Goal: Task Accomplishment & Management: Manage account settings

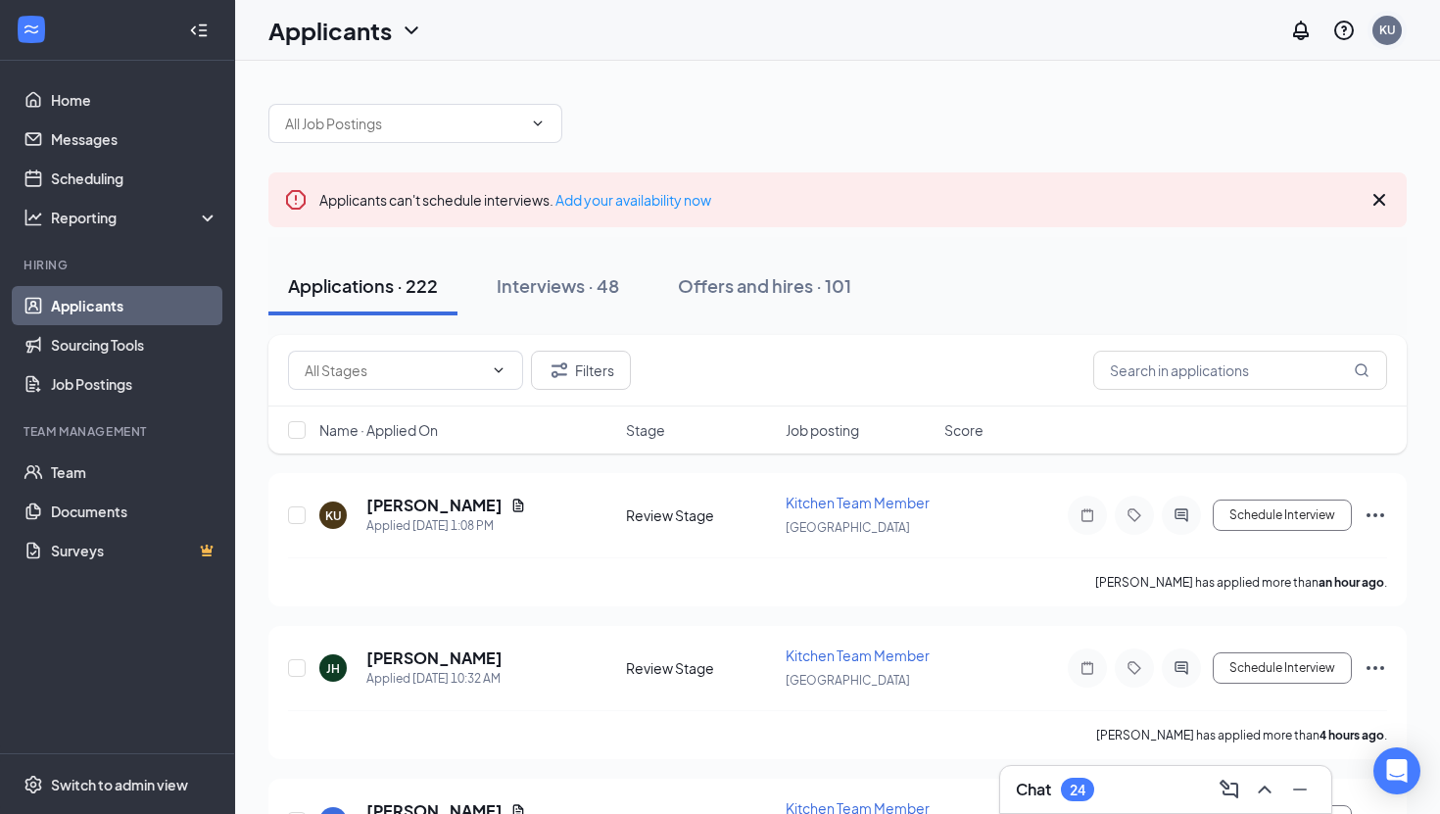
click at [1386, 43] on div "KU" at bounding box center [1387, 30] width 29 height 29
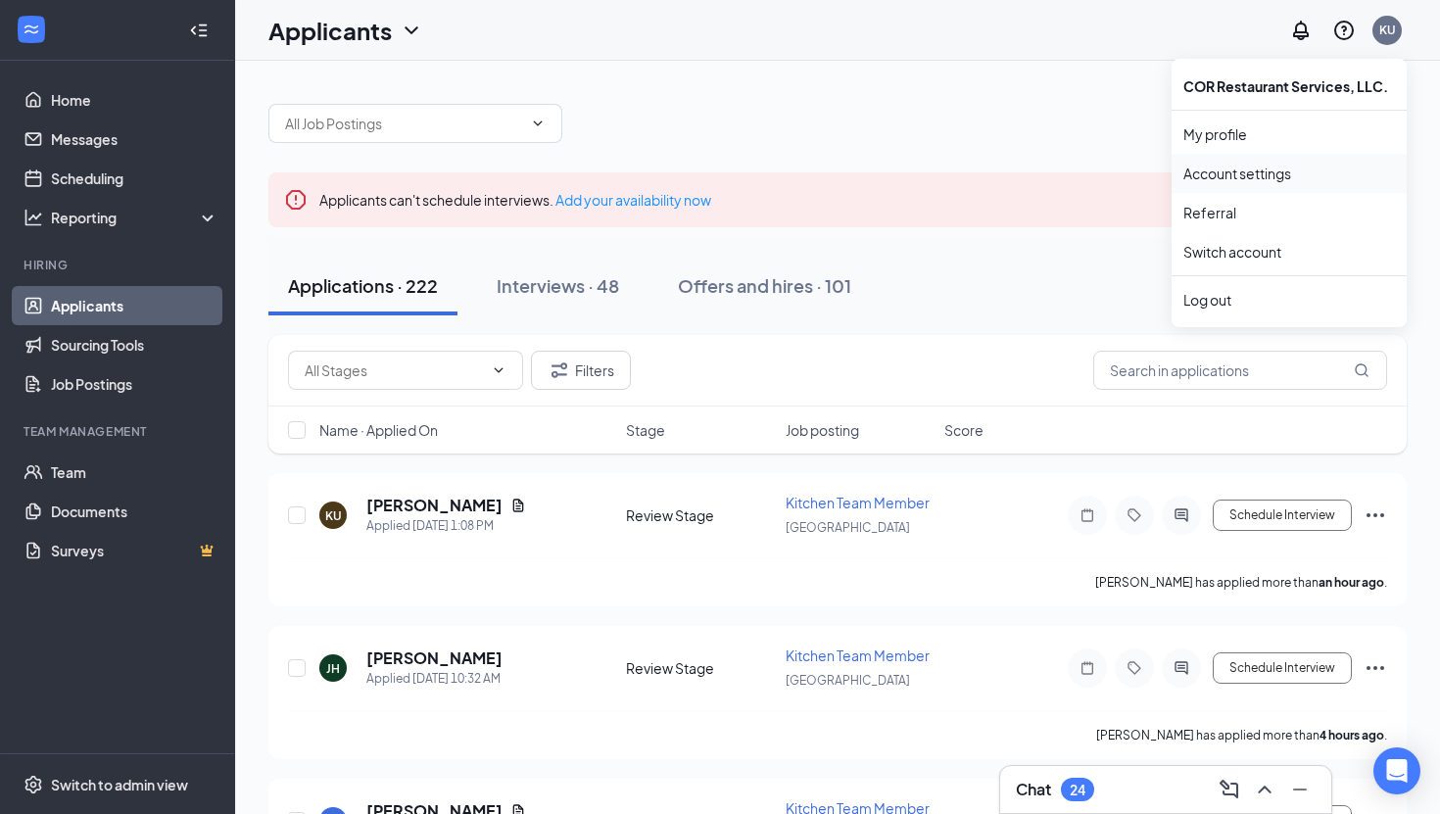
click at [1233, 174] on link "Account settings" at bounding box center [1289, 174] width 212 height 20
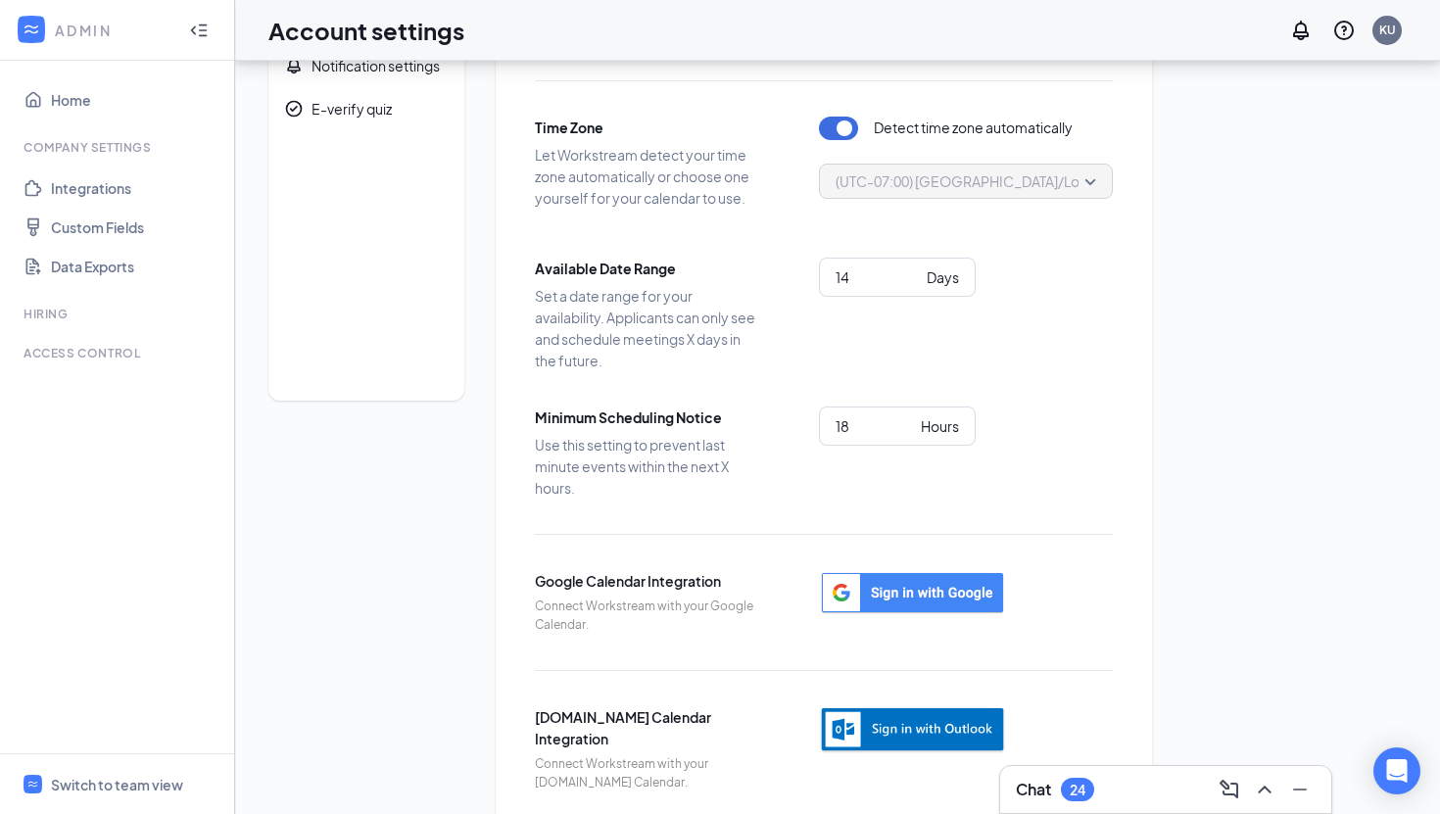
scroll to position [123, 0]
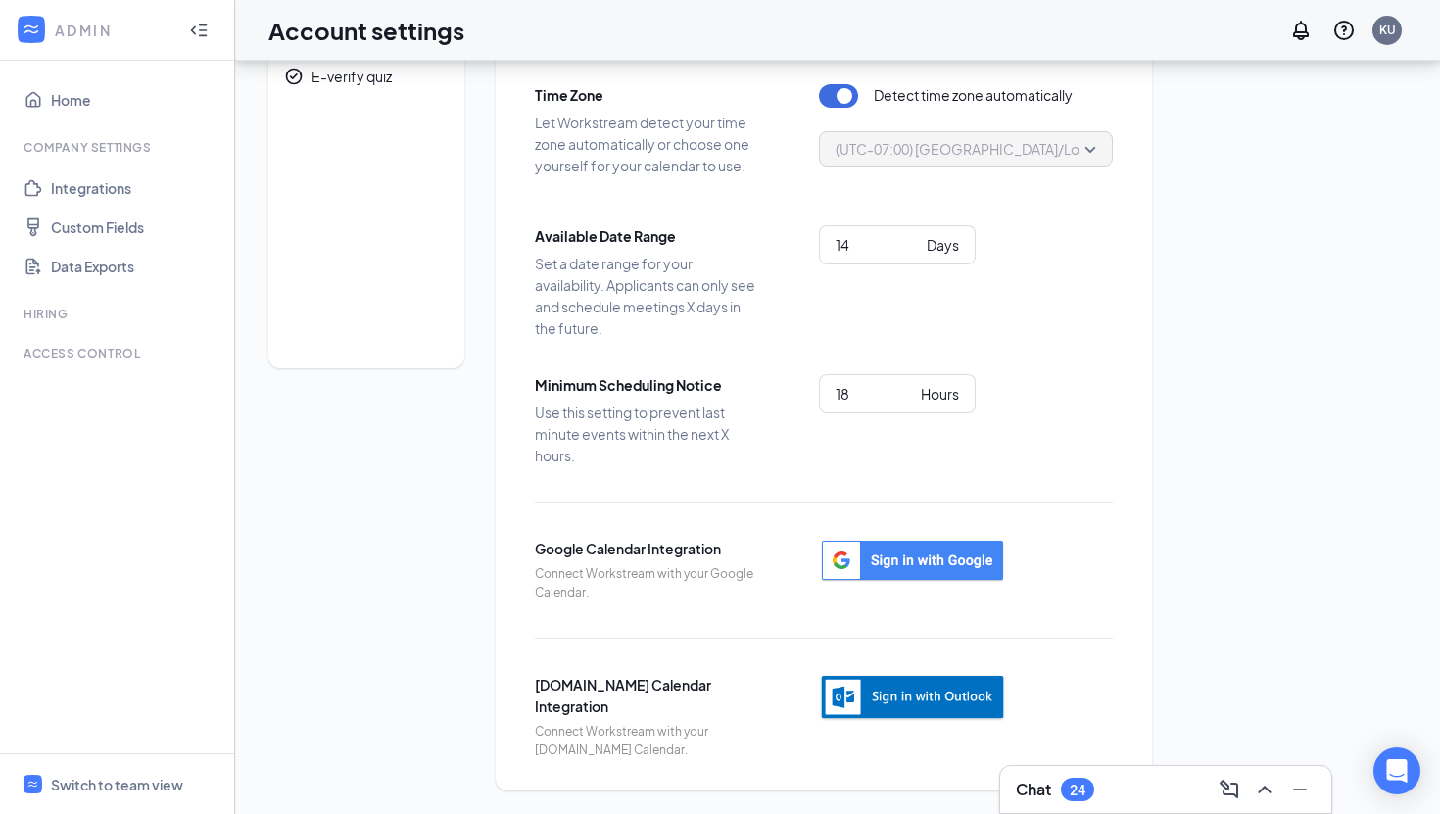
click at [1404, 40] on div "KU" at bounding box center [1343, 30] width 125 height 39
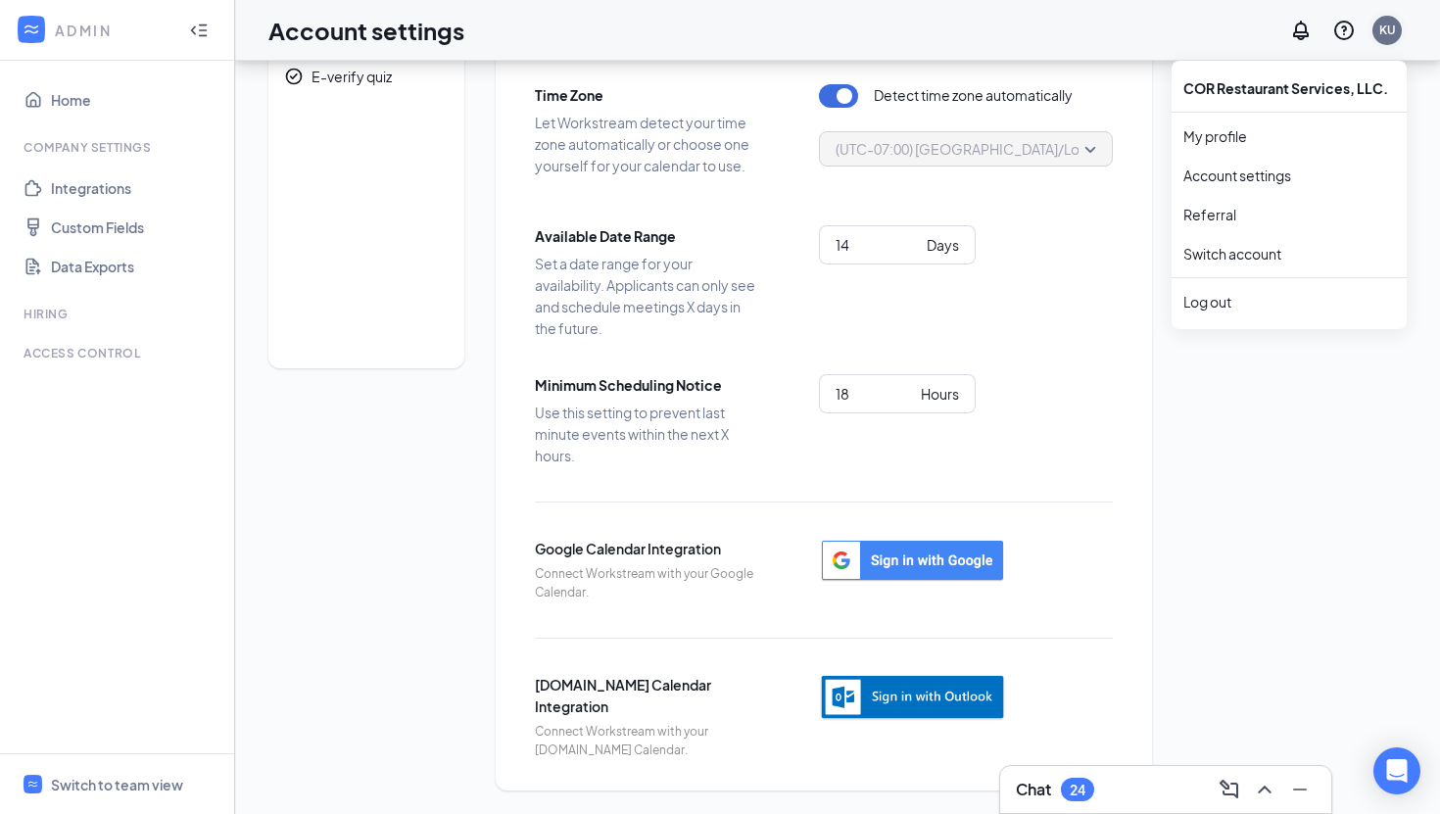
click at [1388, 35] on div "KU" at bounding box center [1387, 30] width 17 height 17
click at [1222, 137] on link "My profile" at bounding box center [1289, 136] width 212 height 20
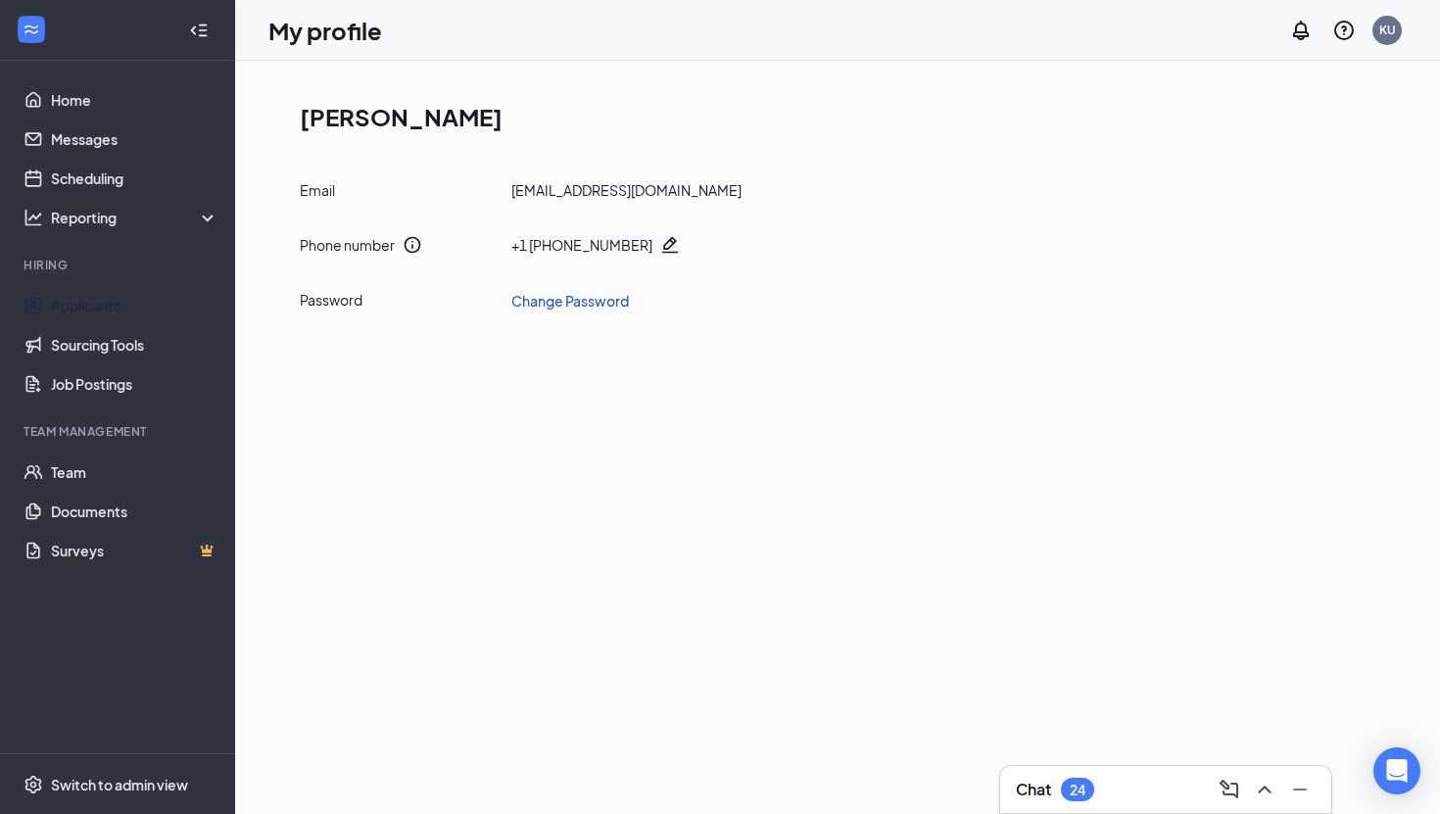
click at [549, 294] on link "Change Password" at bounding box center [570, 301] width 118 height 22
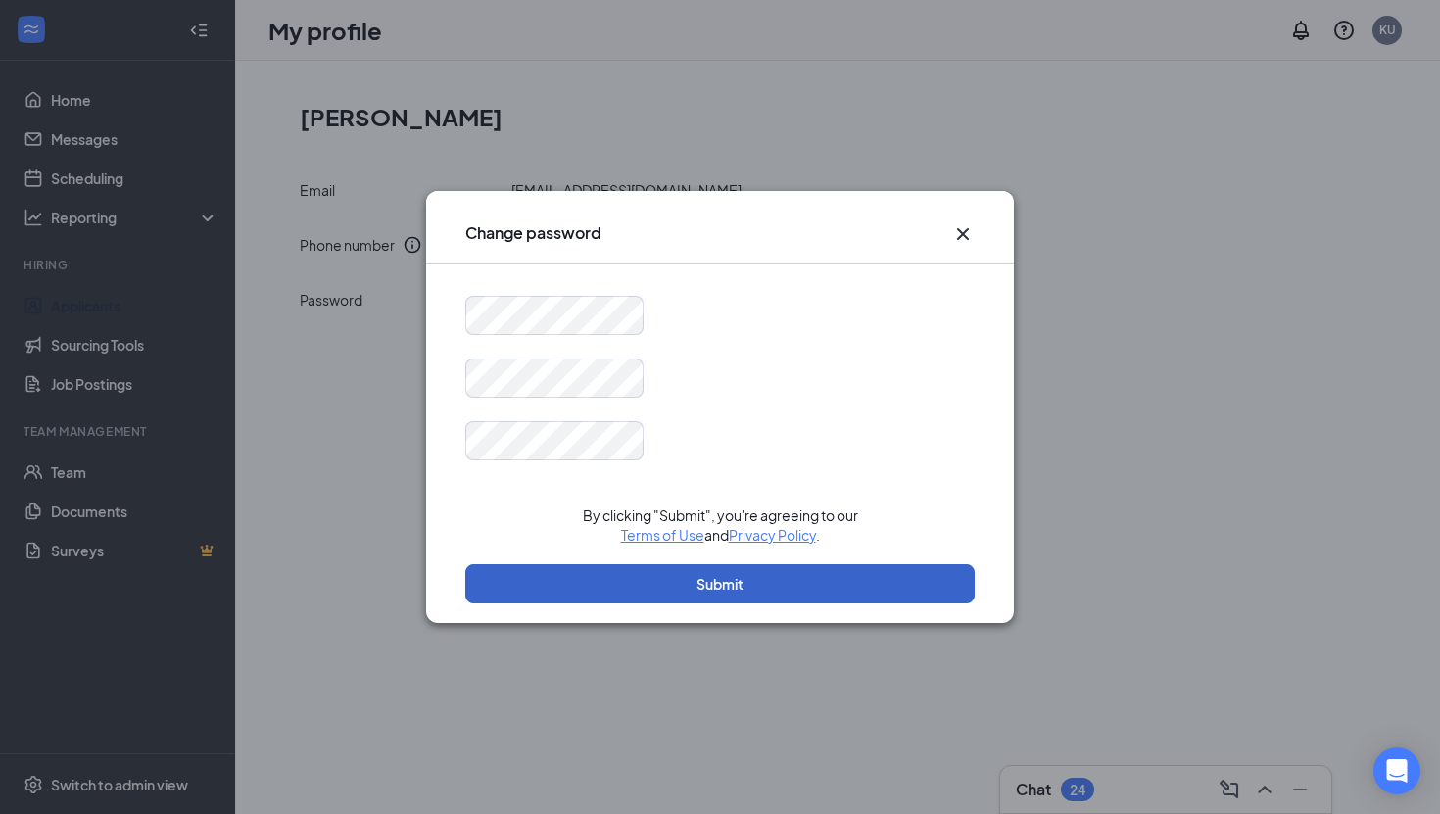
click at [703, 592] on button "Submit" at bounding box center [719, 583] width 509 height 39
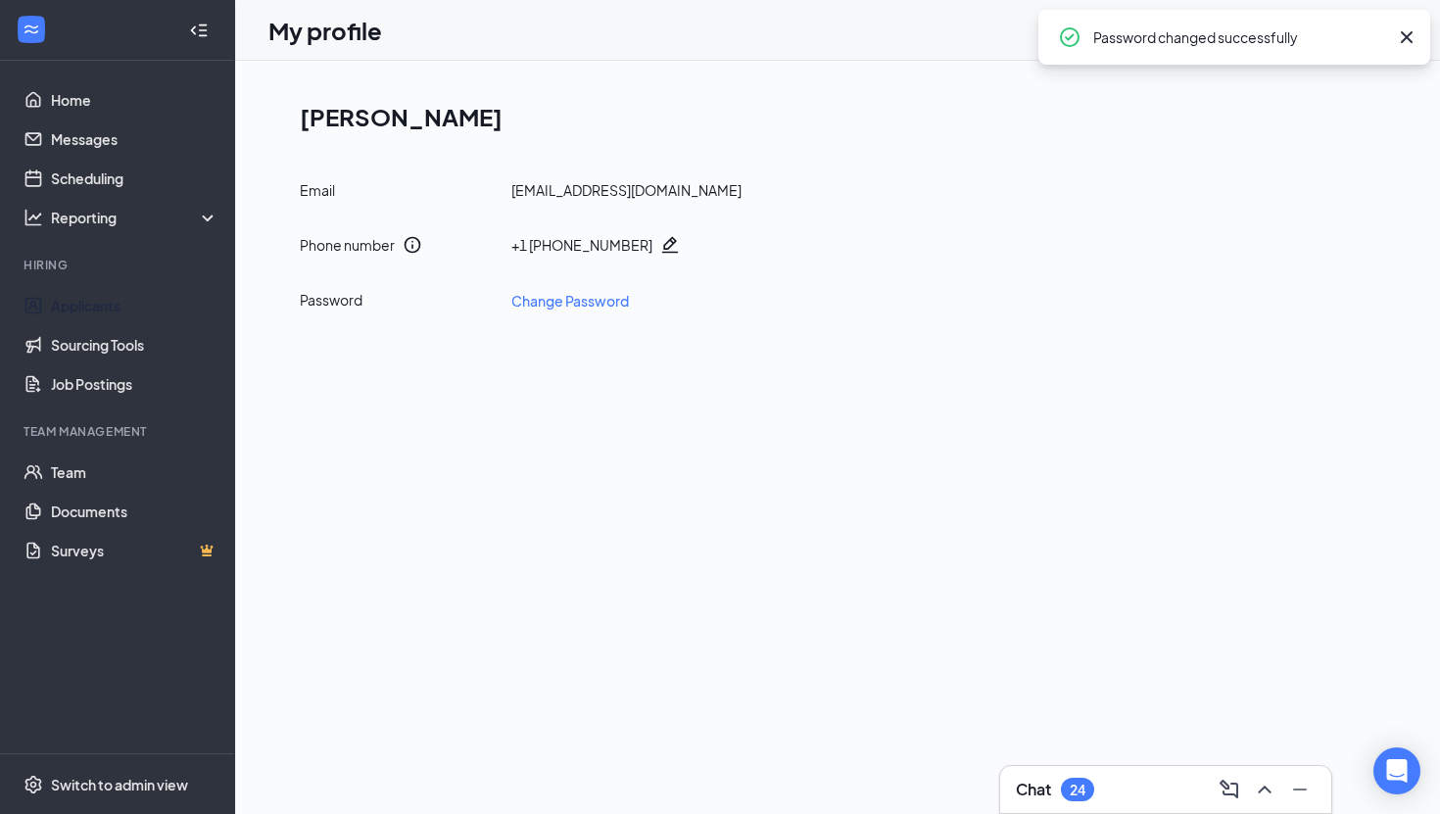
click at [1404, 32] on icon "Cross" at bounding box center [1407, 37] width 24 height 24
click at [1383, 27] on div "KU" at bounding box center [1387, 30] width 17 height 17
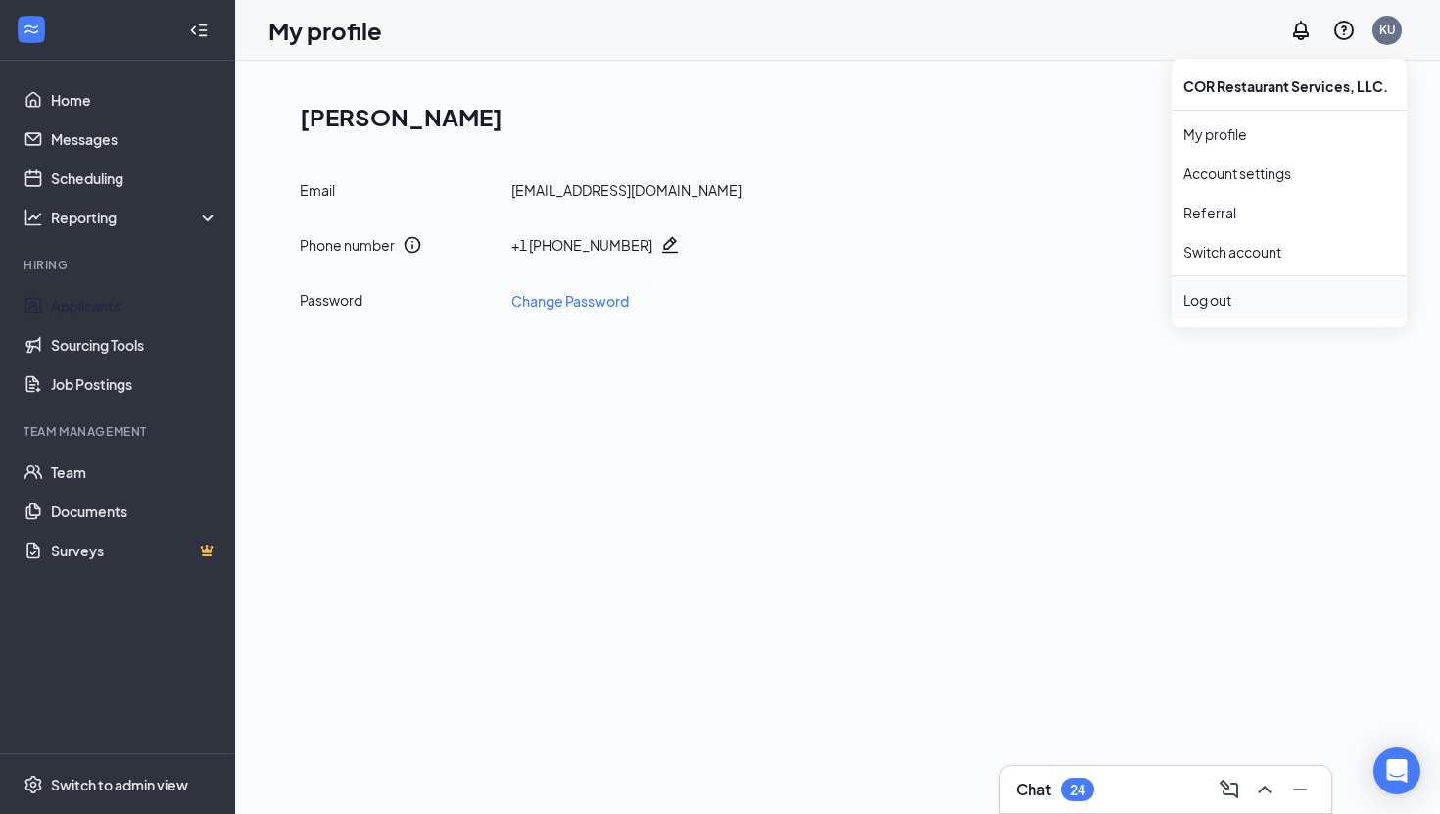
click at [1209, 293] on div "Log out" at bounding box center [1289, 300] width 212 height 20
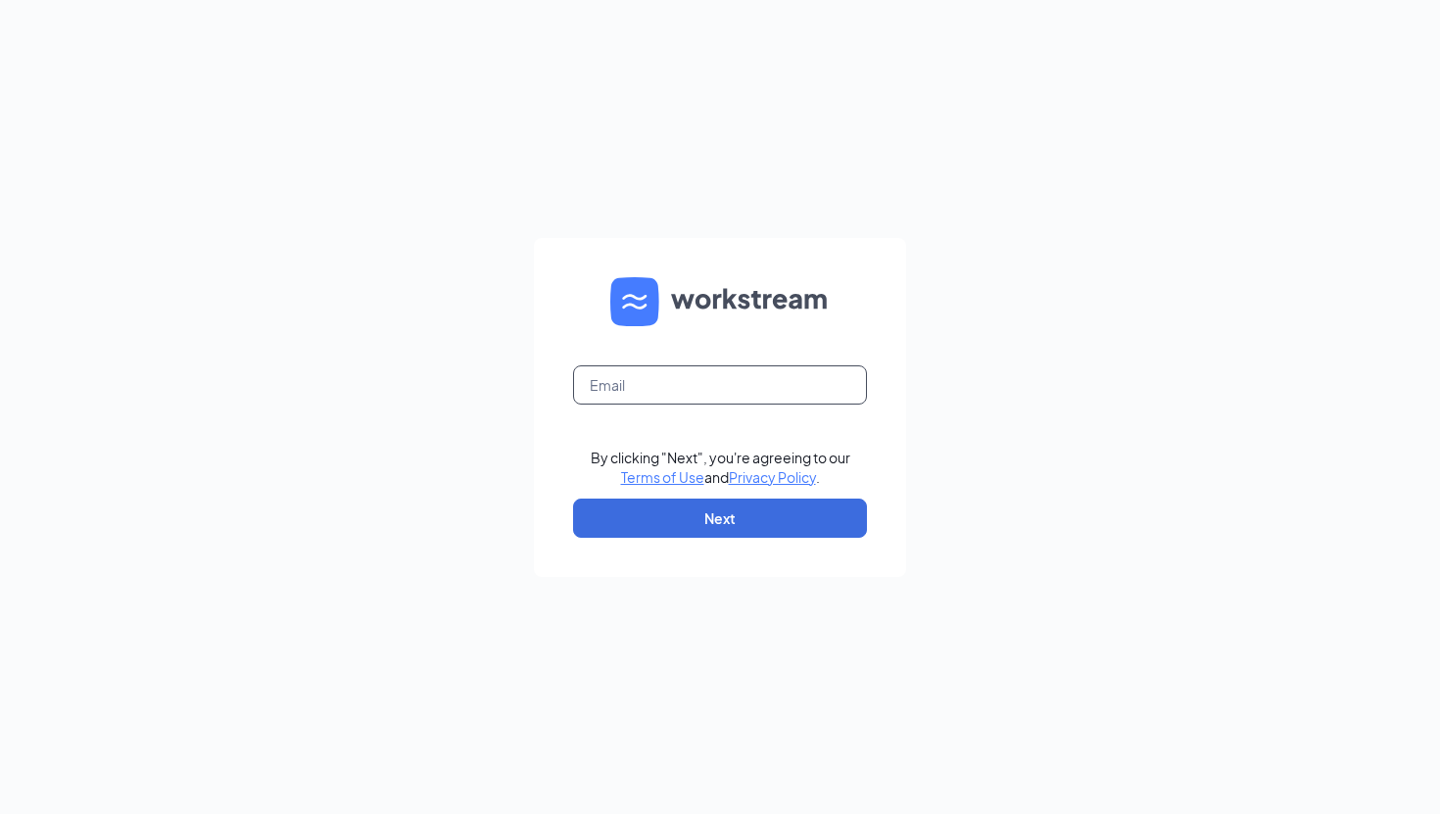
click at [728, 400] on input "text" at bounding box center [720, 384] width 294 height 39
type input "[EMAIL_ADDRESS][DOMAIN_NAME]"
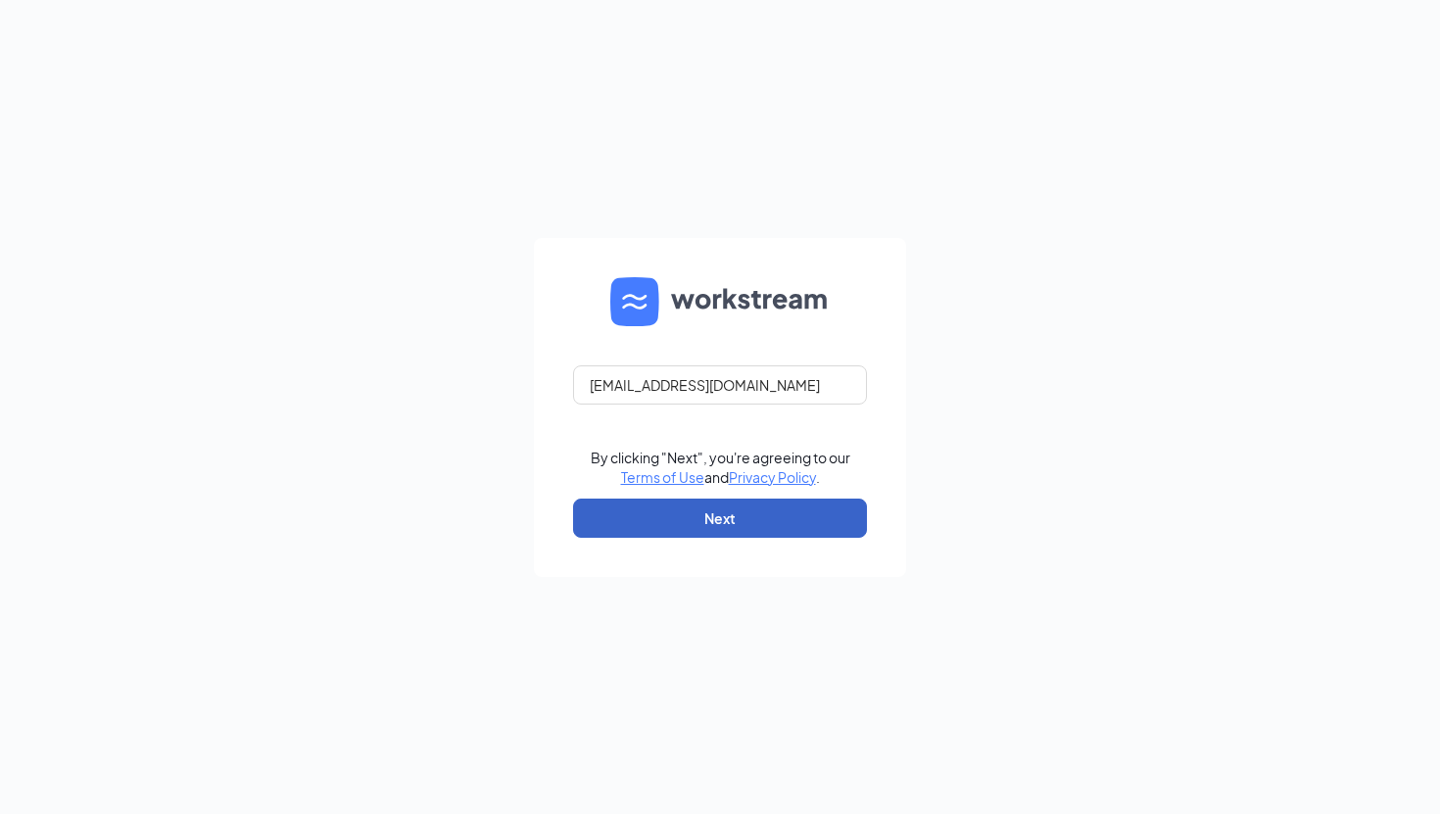
click at [666, 527] on button "Next" at bounding box center [720, 518] width 294 height 39
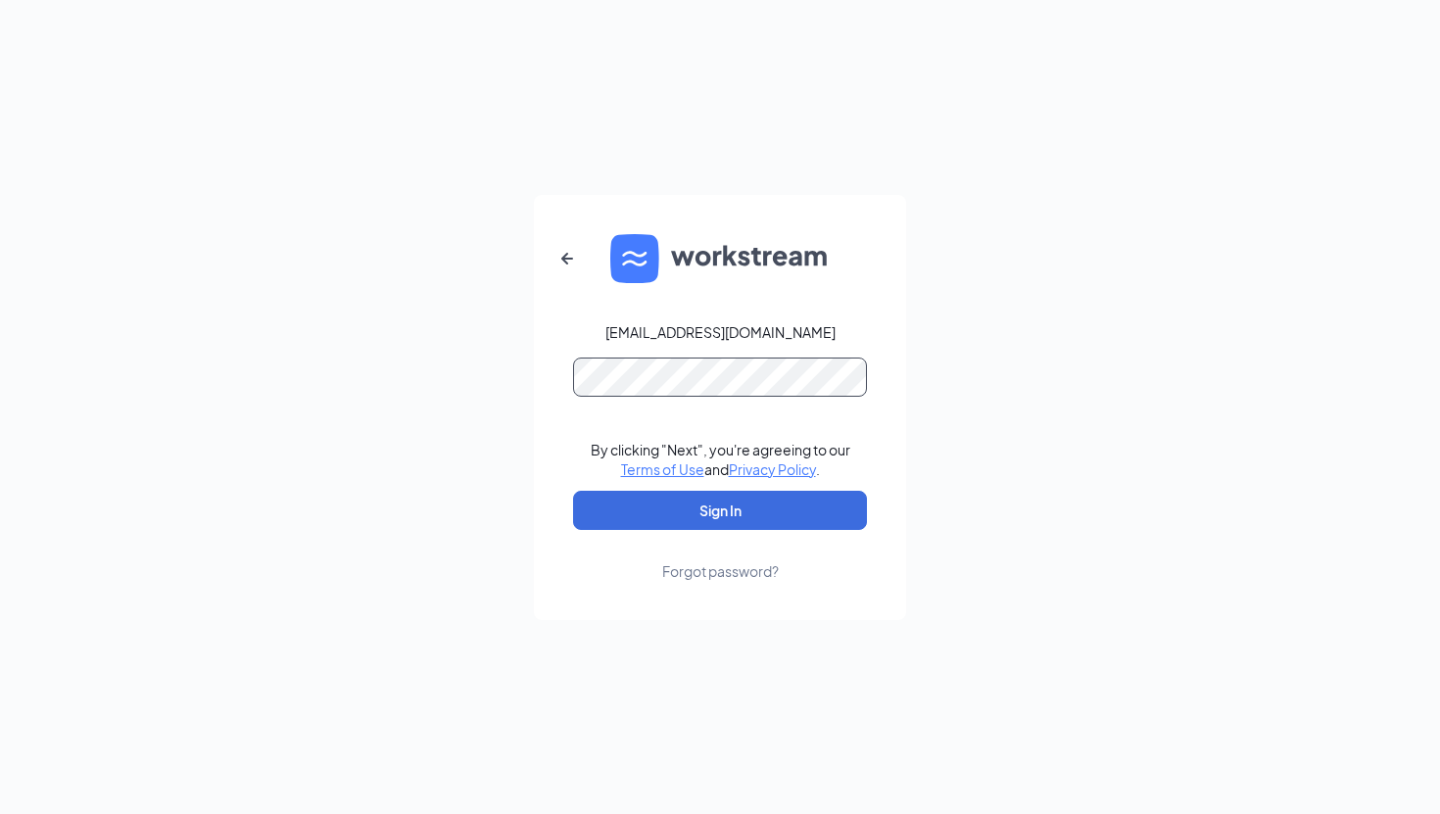
click at [573, 491] on button "Sign In" at bounding box center [720, 510] width 294 height 39
